Goal: Use online tool/utility: Use online tool/utility

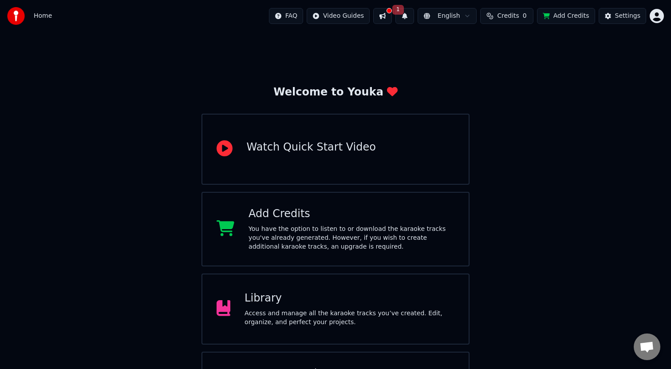
click at [403, 13] on span "1" at bounding box center [398, 10] width 12 height 10
click at [410, 13] on button "1" at bounding box center [405, 16] width 19 height 16
click at [29, 6] on div "Home FAQ Video Guides 1 English Credits 0 Add Credits Settings" at bounding box center [335, 16] width 671 height 32
click at [44, 14] on span "Home" at bounding box center [43, 16] width 18 height 9
click at [19, 11] on img at bounding box center [16, 16] width 18 height 18
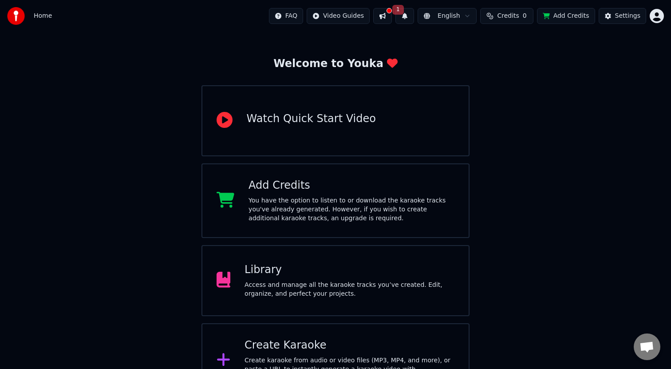
scroll to position [54, 0]
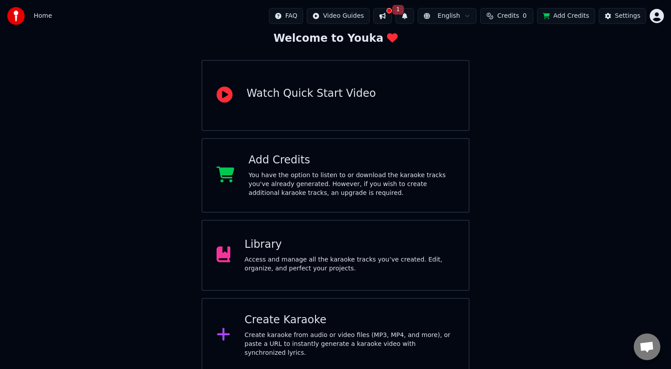
click at [335, 337] on div "Create karaoke from audio or video files (MP3, MP4, and more), or paste a URL t…" at bounding box center [350, 344] width 210 height 27
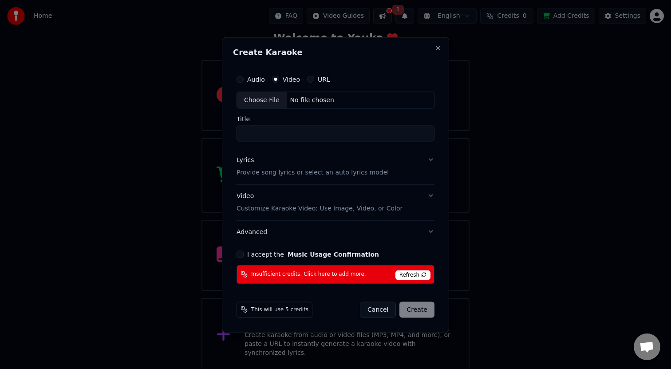
click at [382, 311] on button "Cancel" at bounding box center [378, 309] width 36 height 16
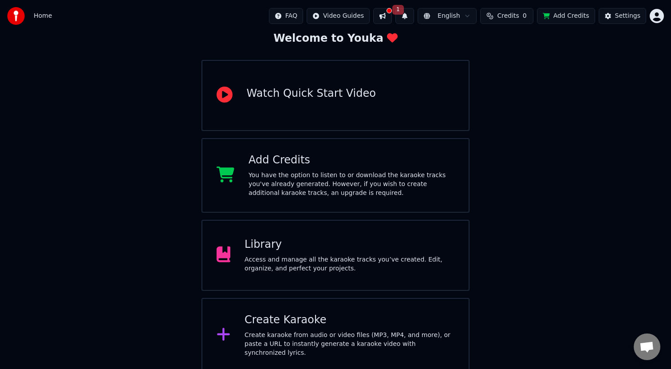
click at [376, 314] on div "Create Karaoke Create karaoke from audio or video files (MP3, MP4, and more), o…" at bounding box center [336, 335] width 269 height 75
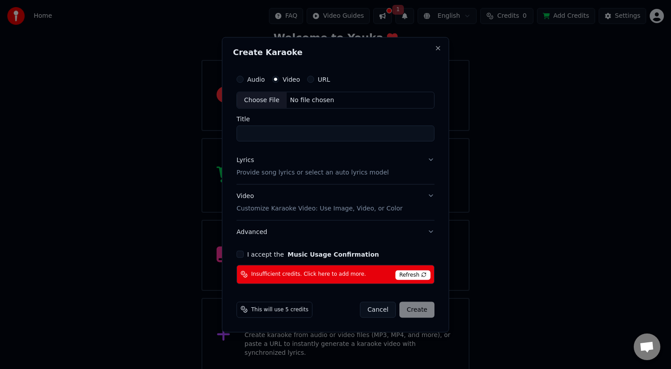
click at [410, 273] on span "Refresh" at bounding box center [413, 275] width 35 height 10
